Goal: Task Accomplishment & Management: Manage account settings

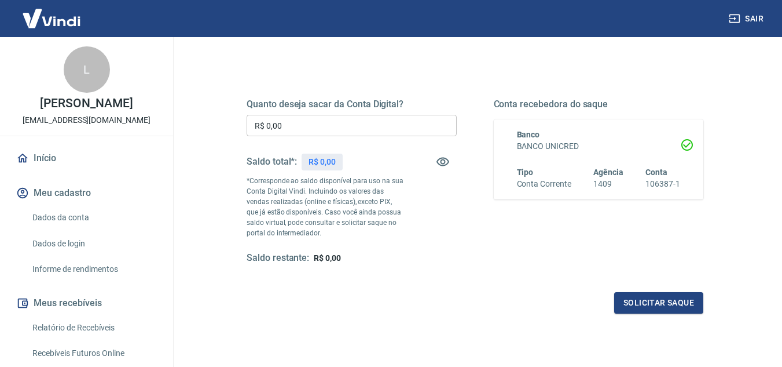
scroll to position [101, 0]
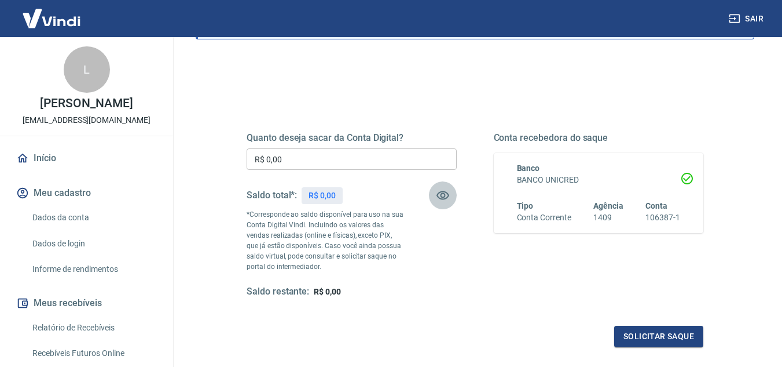
click at [440, 195] on icon "button" at bounding box center [443, 195] width 14 height 14
click at [441, 196] on icon "button" at bounding box center [443, 195] width 13 height 11
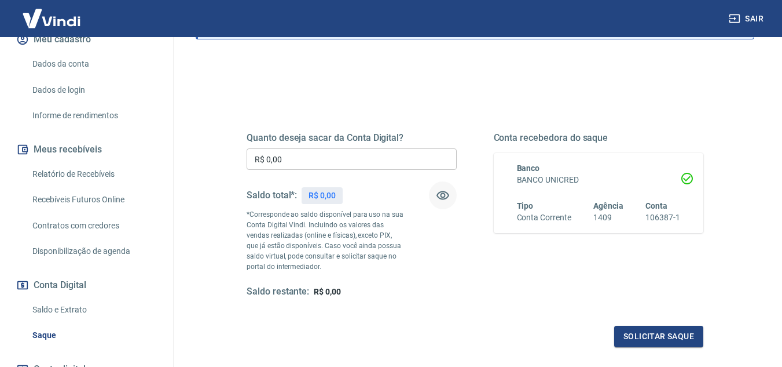
scroll to position [174, 0]
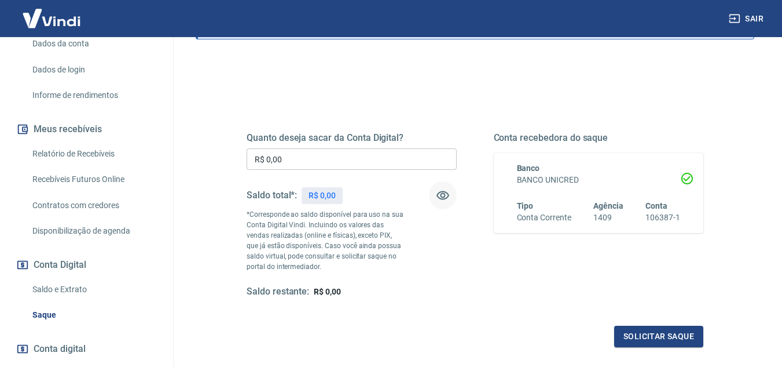
click at [74, 297] on link "Saldo e Extrato" at bounding box center [93, 289] width 131 height 24
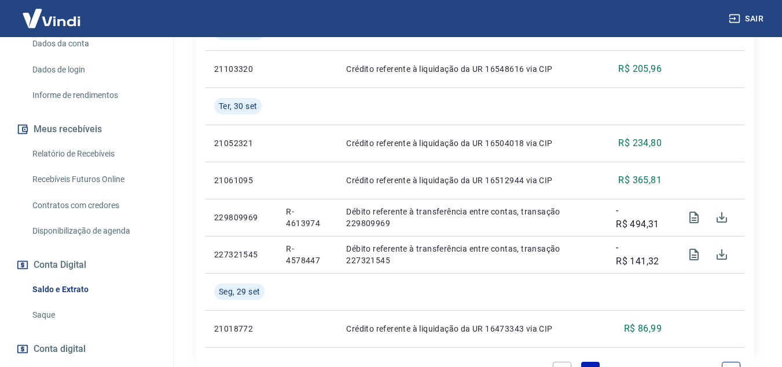
scroll to position [1217, 0]
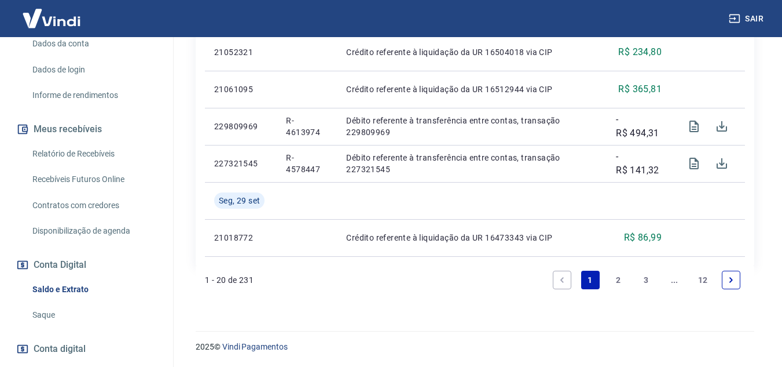
click at [730, 280] on icon "Next page" at bounding box center [731, 280] width 8 height 8
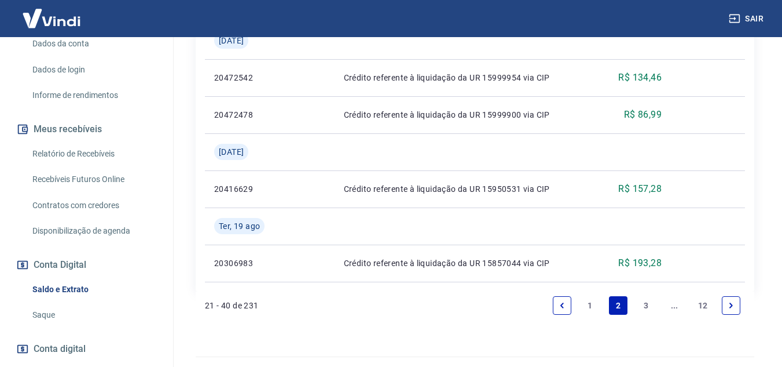
scroll to position [1439, 0]
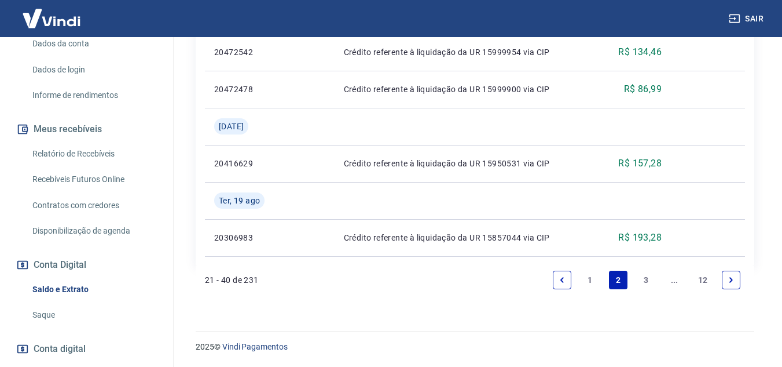
click at [647, 280] on link "3" at bounding box center [647, 279] width 19 height 19
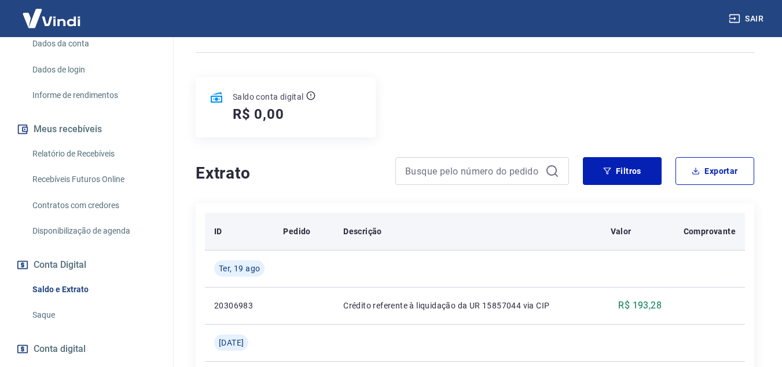
scroll to position [116, 0]
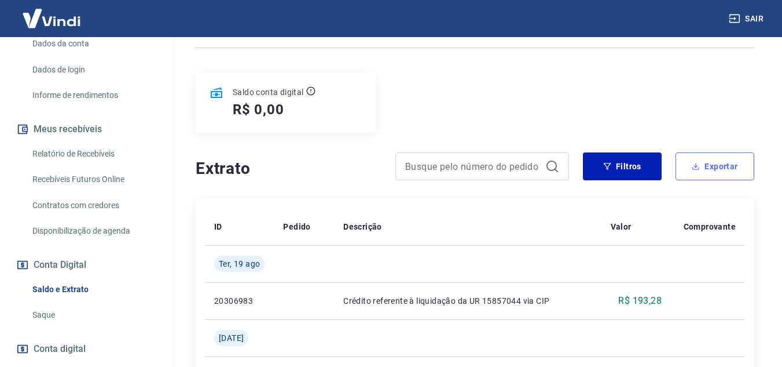
click at [720, 168] on button "Exportar" at bounding box center [715, 166] width 79 height 28
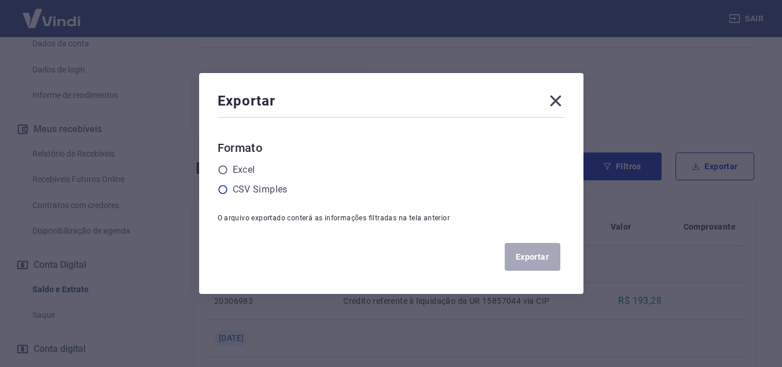
click at [275, 189] on label "CSV Simples" at bounding box center [260, 189] width 55 height 14
click at [0, 0] on input "radio" at bounding box center [0, 0] width 0 height 0
click at [549, 269] on button "Exportar" at bounding box center [533, 257] width 56 height 28
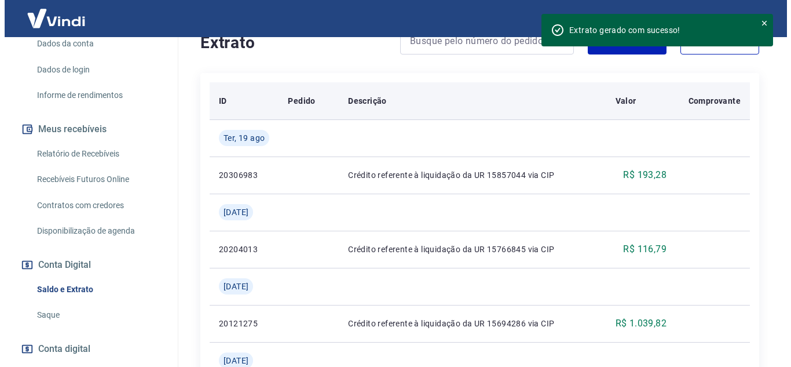
scroll to position [0, 0]
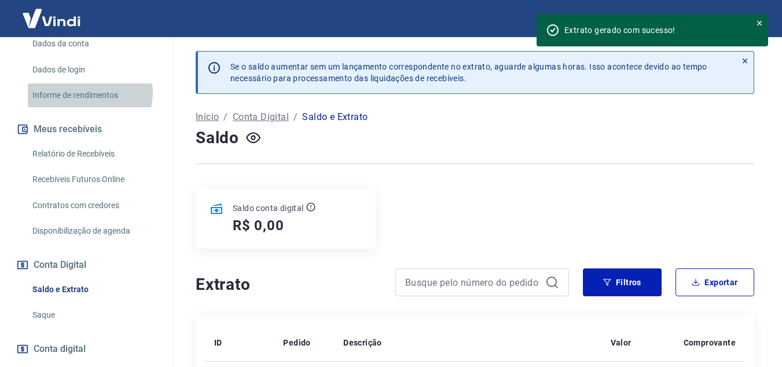
click at [89, 105] on link "Informe de rendimentos" at bounding box center [93, 95] width 131 height 24
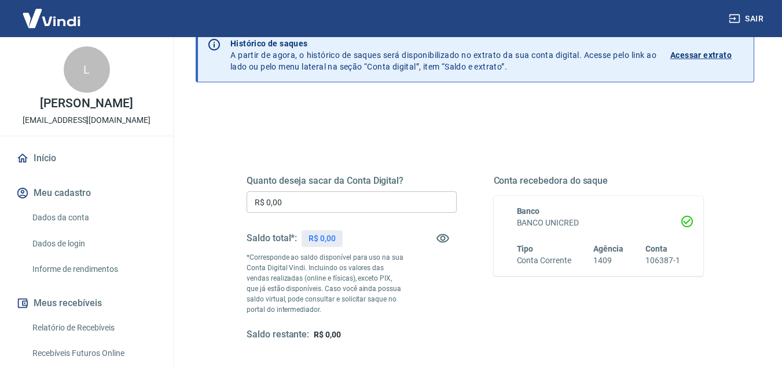
scroll to position [116, 0]
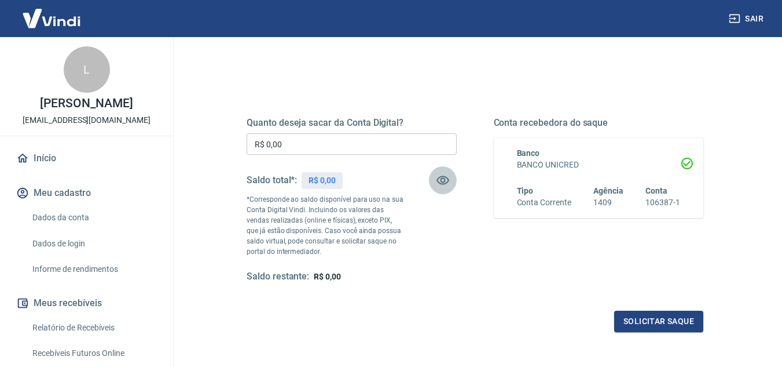
click at [442, 182] on icon "button" at bounding box center [443, 180] width 13 height 9
click at [442, 182] on icon "button" at bounding box center [443, 180] width 13 height 11
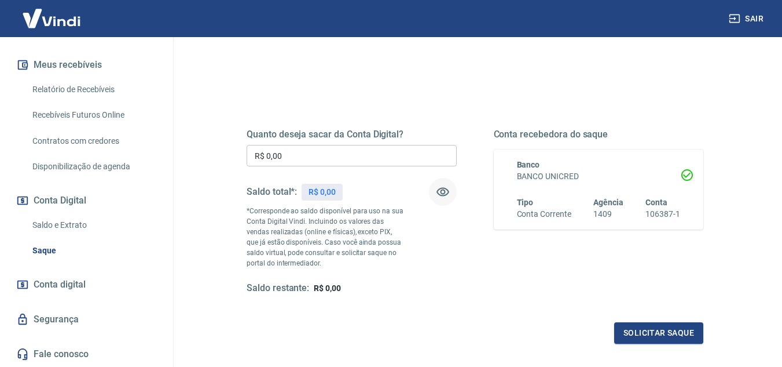
scroll to position [43, 0]
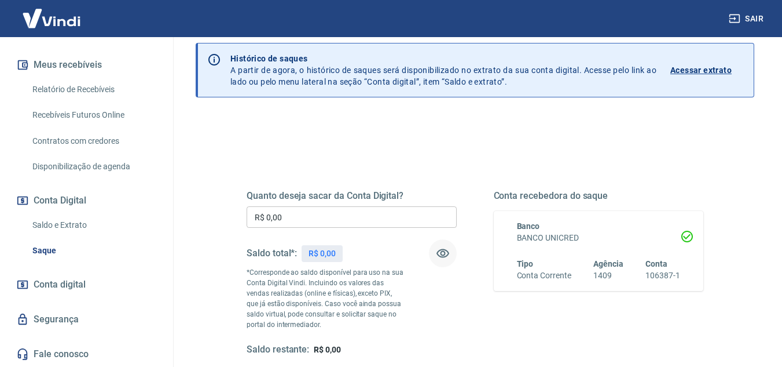
click at [702, 71] on p "Acessar extrato" at bounding box center [701, 70] width 61 height 12
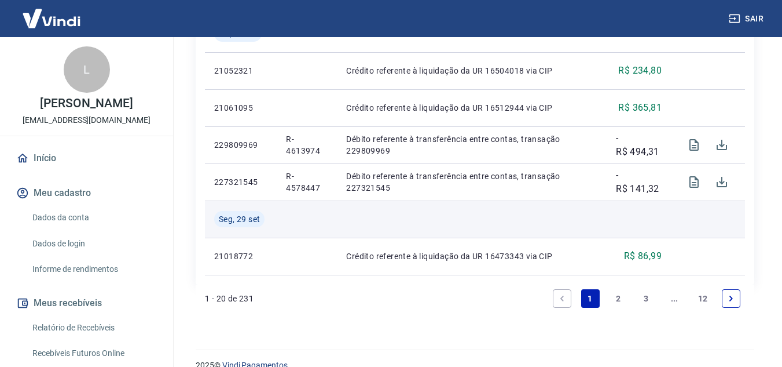
scroll to position [1217, 0]
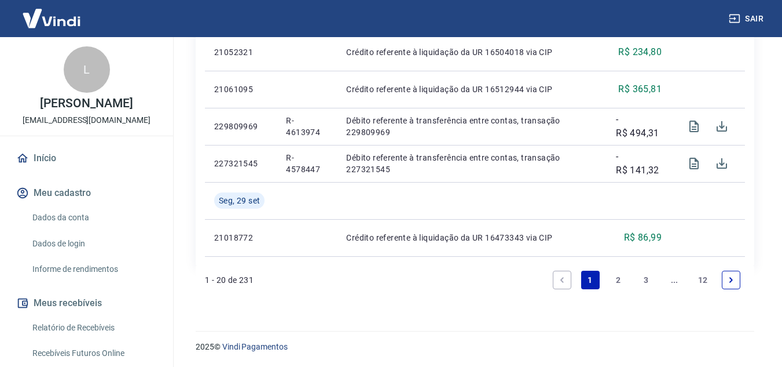
click at [619, 282] on link "2" at bounding box center [618, 279] width 19 height 19
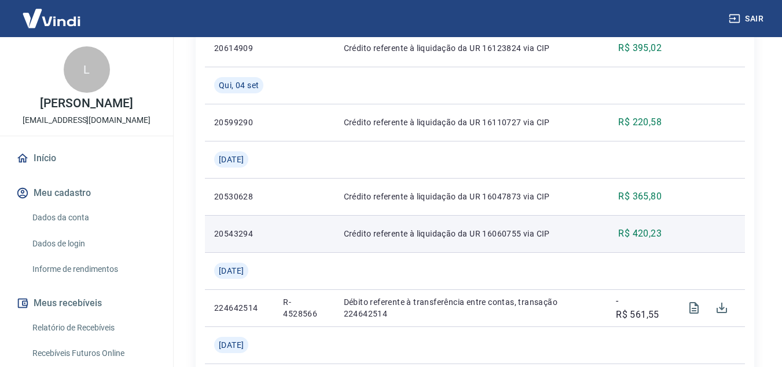
scroll to position [1092, 0]
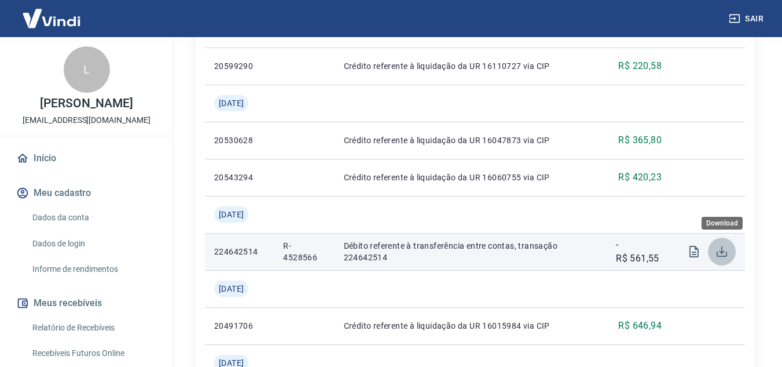
click at [723, 249] on icon "Download" at bounding box center [722, 251] width 14 height 14
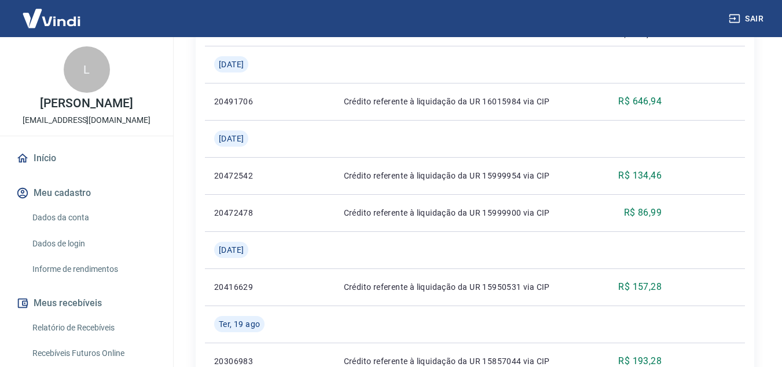
scroll to position [1439, 0]
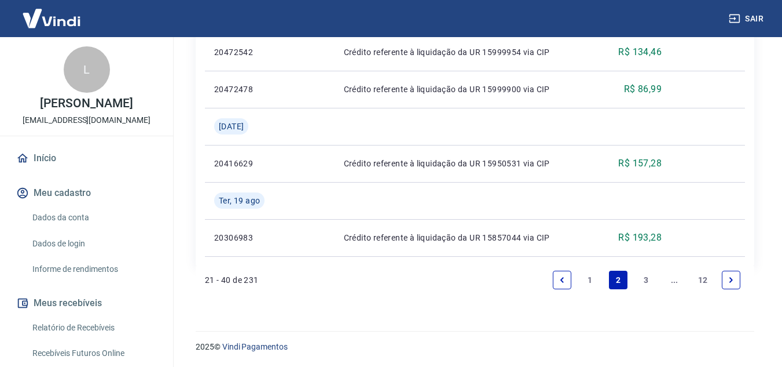
click at [588, 282] on link "1" at bounding box center [590, 279] width 19 height 19
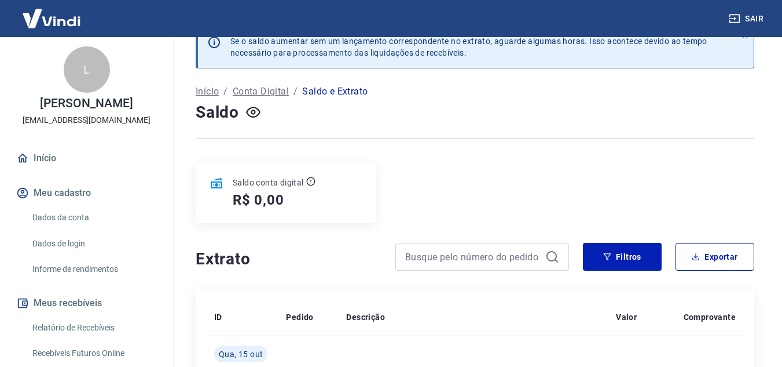
scroll to position [1217, 0]
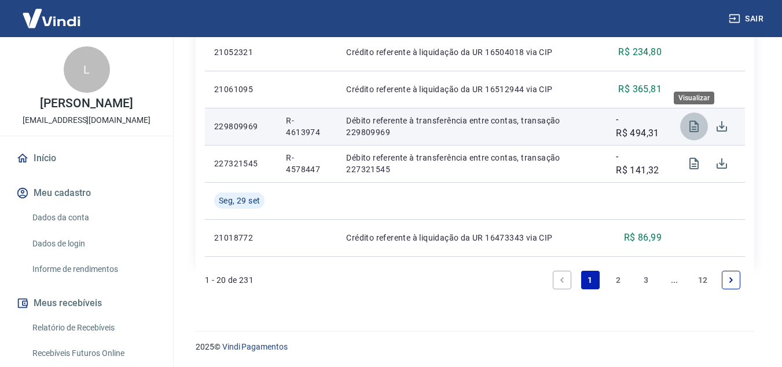
click at [694, 127] on icon "Visualizar" at bounding box center [694, 126] width 9 height 12
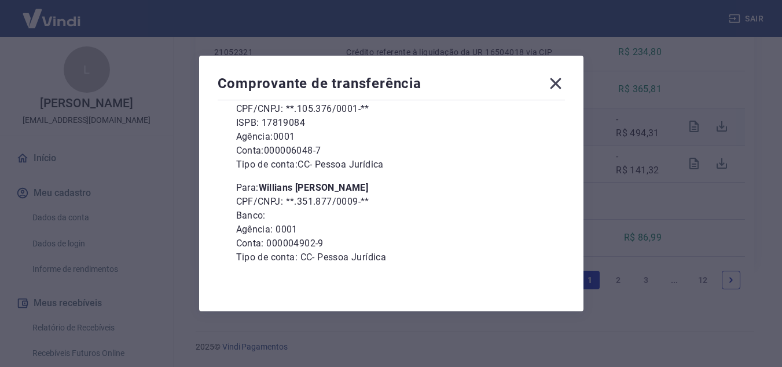
scroll to position [143, 0]
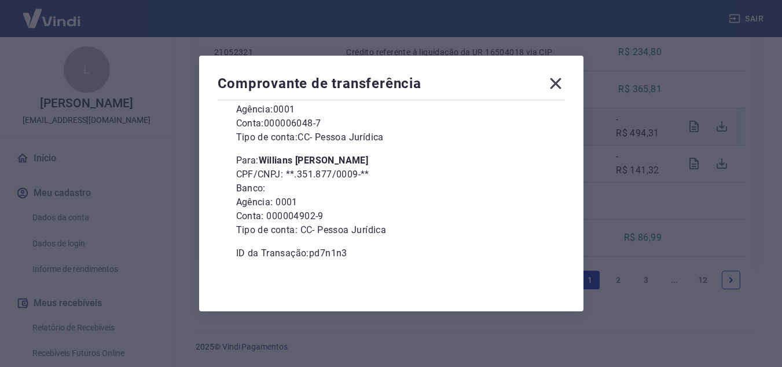
click at [558, 81] on icon at bounding box center [555, 83] width 11 height 11
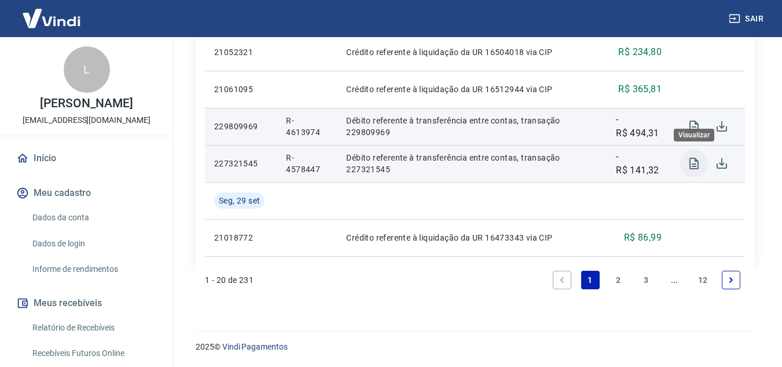
click at [697, 164] on icon "Visualizar" at bounding box center [694, 164] width 9 height 12
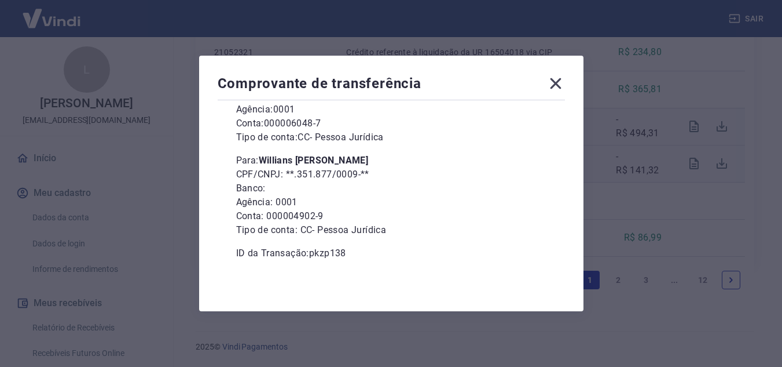
drag, startPoint x: 264, startPoint y: 162, endPoint x: 383, endPoint y: 164, distance: 119.3
click at [383, 164] on p "Para: [PERSON_NAME]" at bounding box center [391, 160] width 310 height 14
copy b "Willians [PERSON_NAME]"
click at [557, 84] on icon at bounding box center [556, 83] width 19 height 19
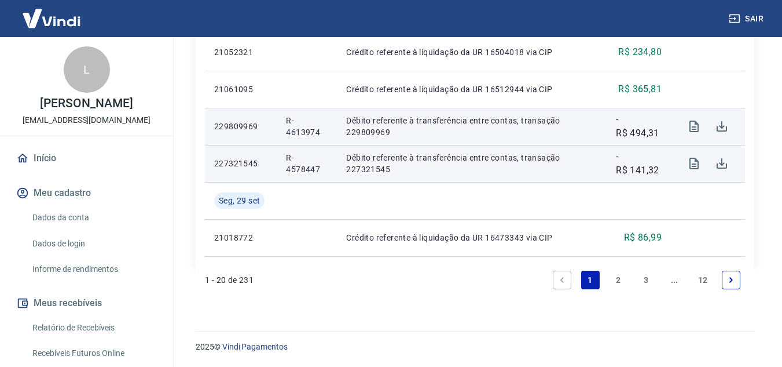
click at [618, 279] on link "2" at bounding box center [618, 279] width 19 height 19
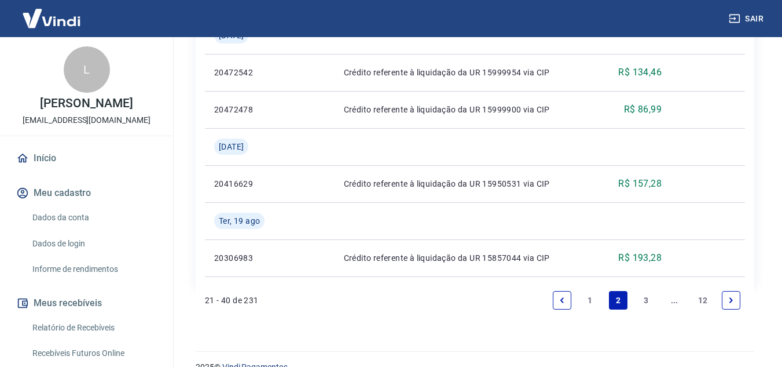
scroll to position [1439, 0]
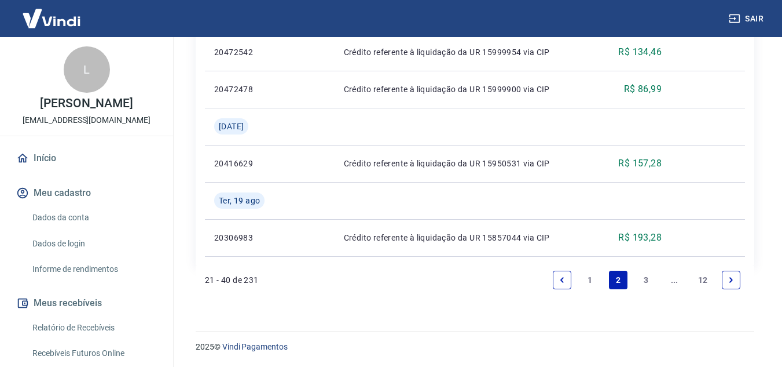
click at [642, 277] on link "3" at bounding box center [647, 279] width 19 height 19
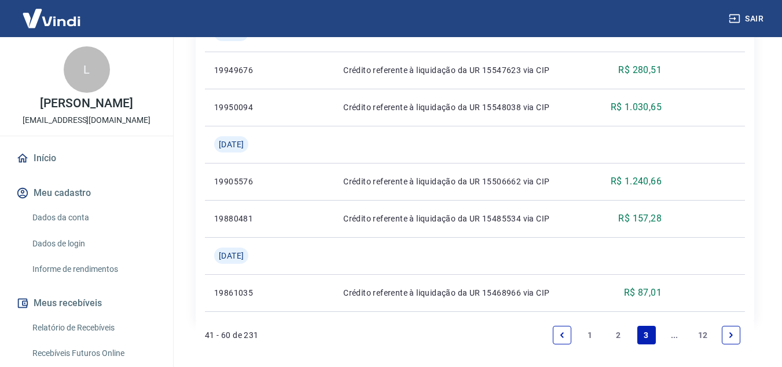
scroll to position [1291, 0]
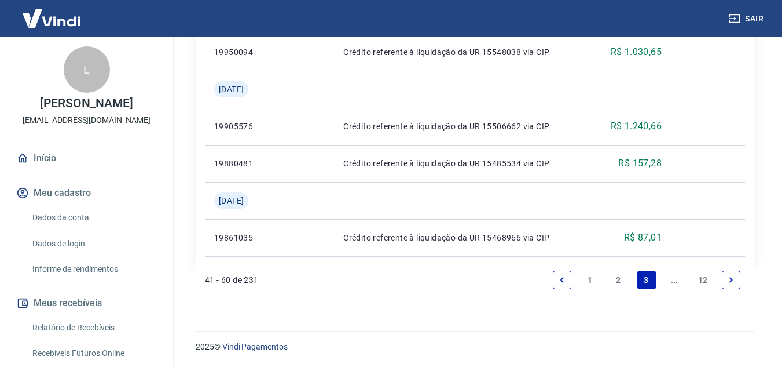
click at [614, 280] on link "2" at bounding box center [618, 279] width 19 height 19
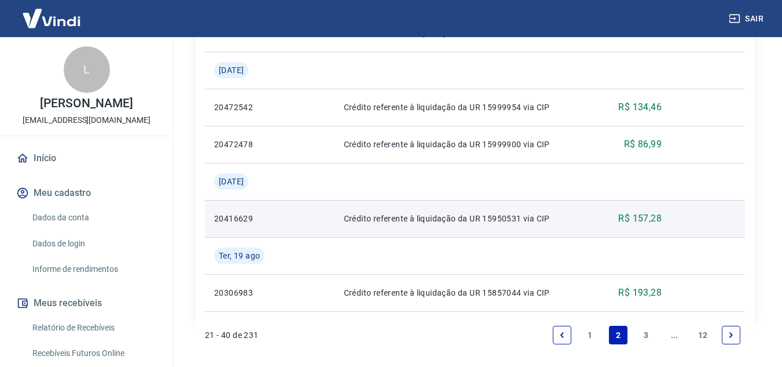
scroll to position [1439, 0]
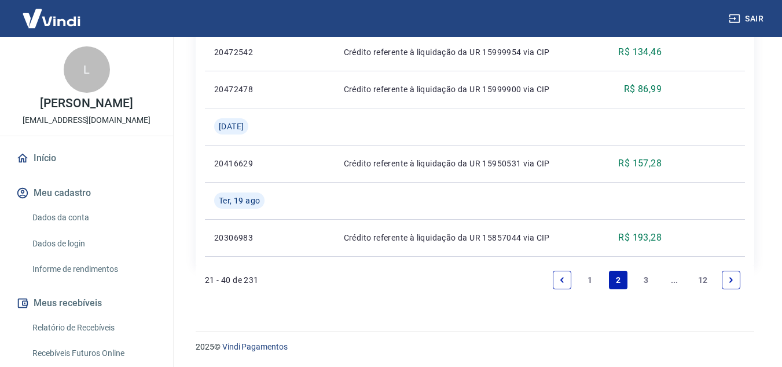
click at [589, 280] on link "1" at bounding box center [590, 279] width 19 height 19
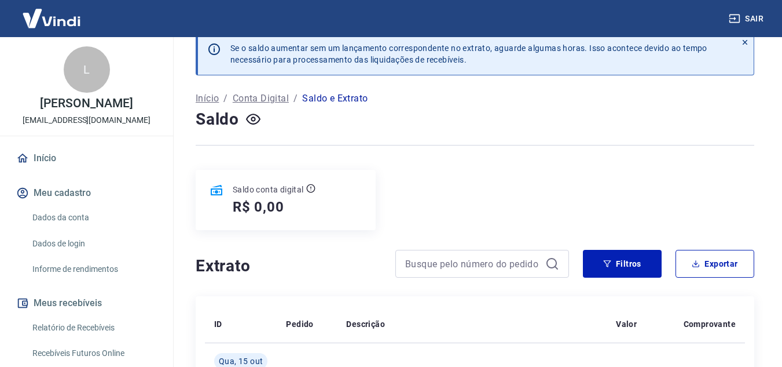
scroll to position [1, 0]
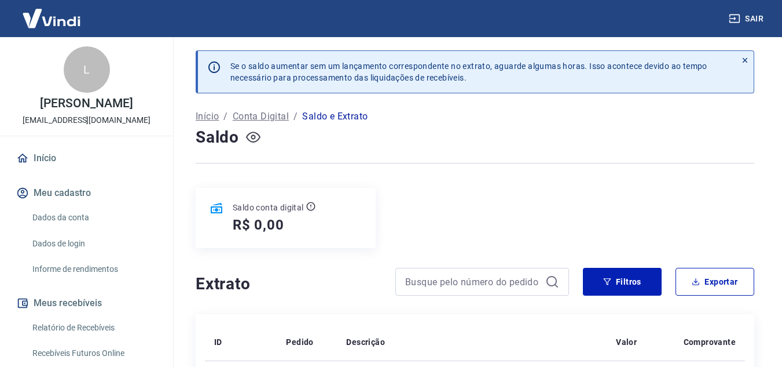
click at [254, 137] on icon "button" at bounding box center [253, 137] width 14 height 14
click at [253, 139] on icon "button" at bounding box center [253, 136] width 14 height 11
click at [219, 208] on icon at bounding box center [217, 209] width 14 height 14
